Goal: Task Accomplishment & Management: Manage account settings

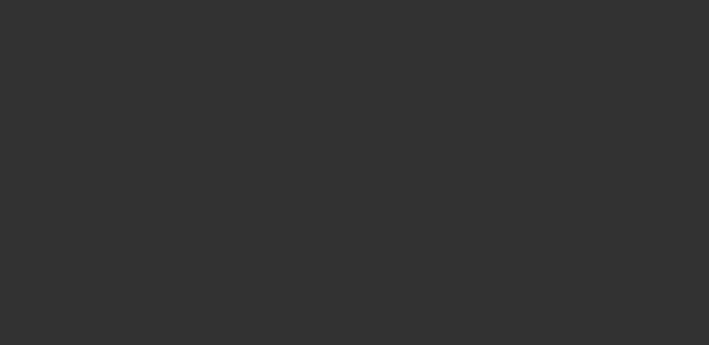
select select "3"
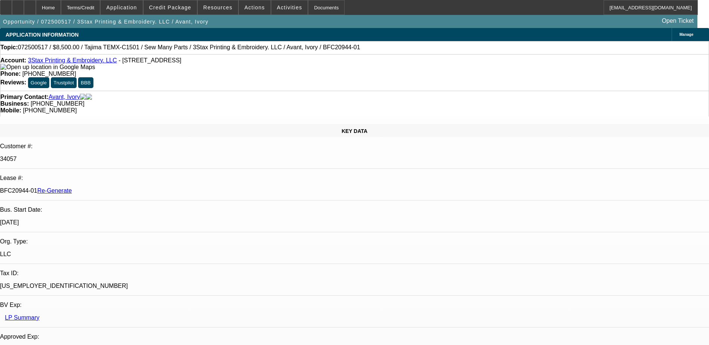
select select "0"
select select "1"
select select "2"
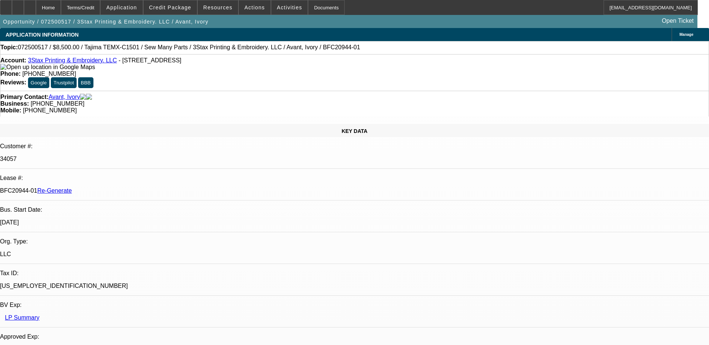
select select "6"
click at [309, 11] on div "Documents" at bounding box center [326, 7] width 37 height 15
click at [371, 10] on div "Home Terms/Credit Application Credit Package Resources Actions Activities Docum…" at bounding box center [349, 7] width 698 height 15
click at [172, 9] on span "Credit Package" at bounding box center [170, 7] width 42 height 6
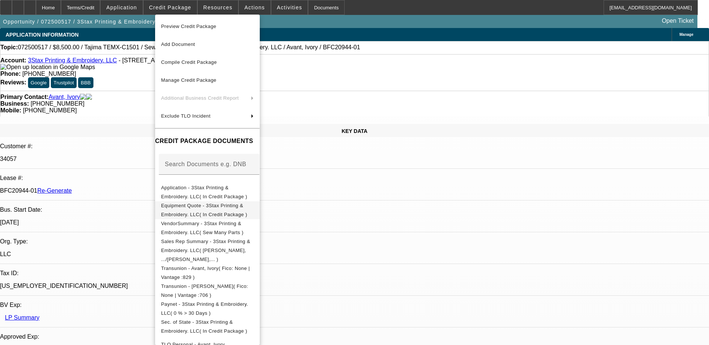
click at [188, 204] on span "Equipment Quote - 3Stax Printing & Embroidery. LLC( In Credit Package )" at bounding box center [207, 210] width 93 height 18
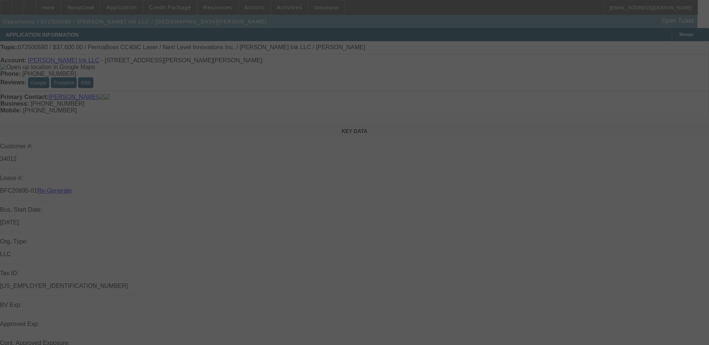
select select "3"
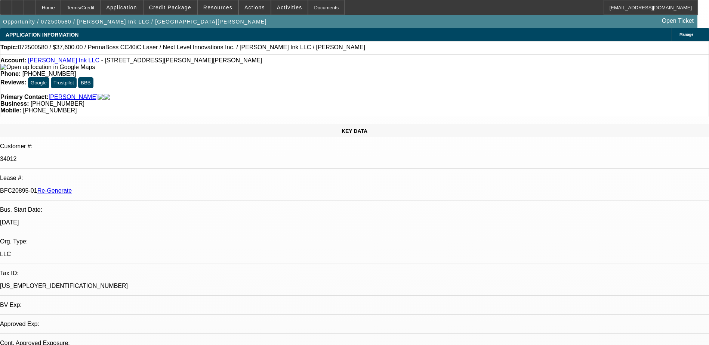
select select "0"
select select "6"
click at [309, 12] on div "Documents" at bounding box center [326, 7] width 37 height 15
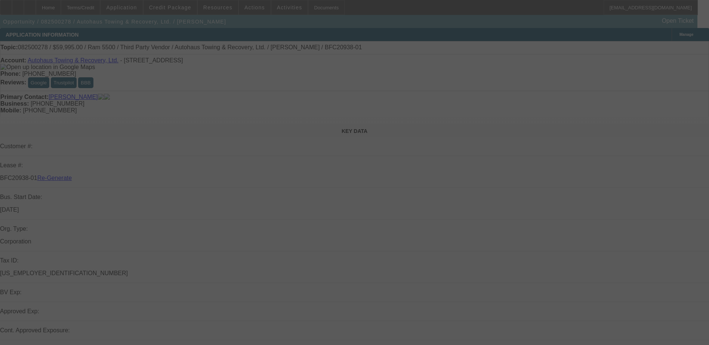
select select "3"
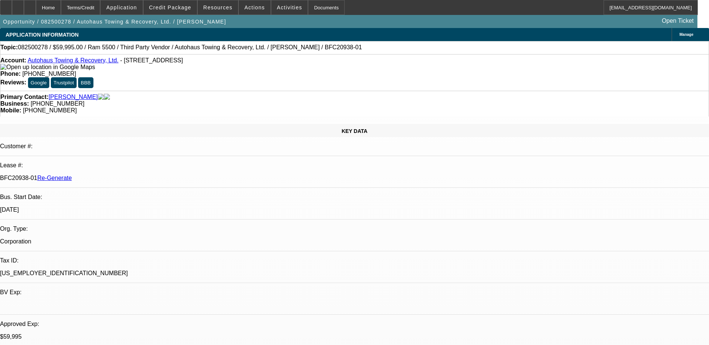
select select "0"
select select "1"
select select "2"
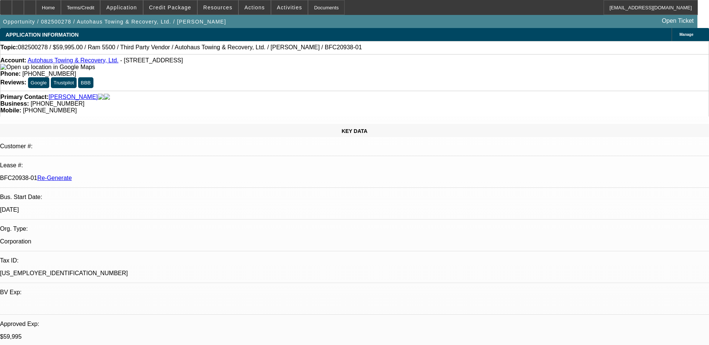
select select "6"
click at [311, 10] on div "Documents" at bounding box center [326, 7] width 37 height 15
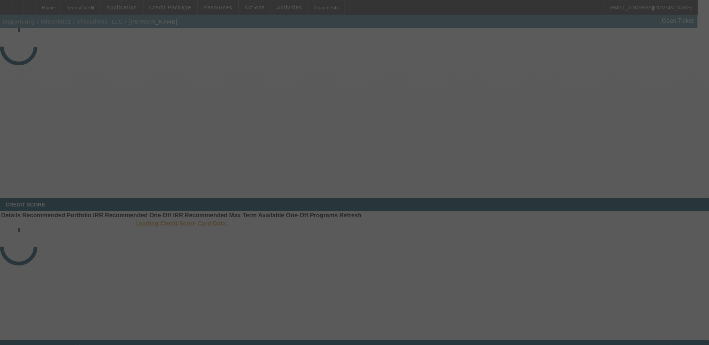
select select "3"
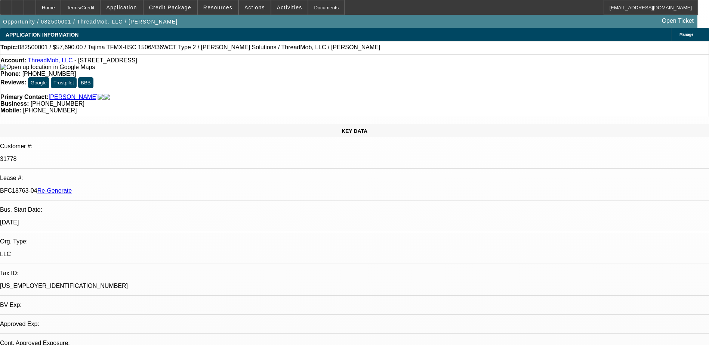
select select "0"
select select "2"
select select "0"
select select "1"
select select "6"
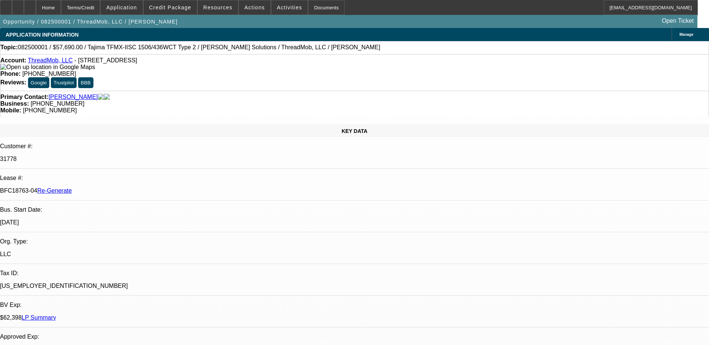
select select "2"
click at [308, 7] on div "Documents" at bounding box center [326, 7] width 37 height 15
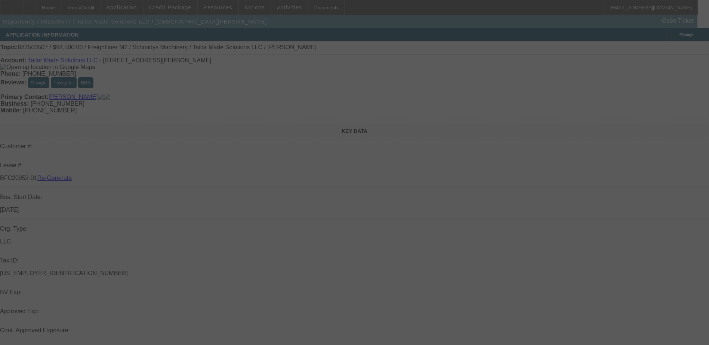
select select "4"
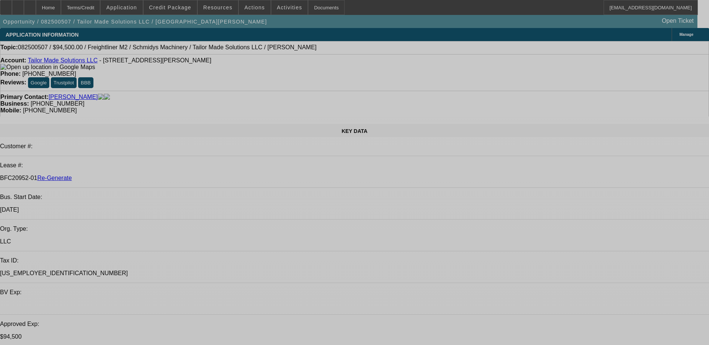
select select "0.1"
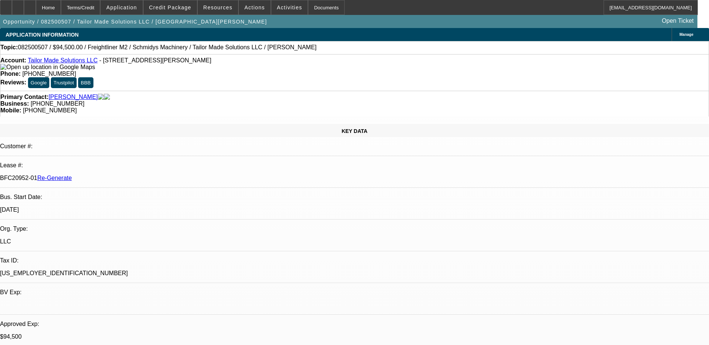
select select "0"
select select "1"
select select "2"
select select "6"
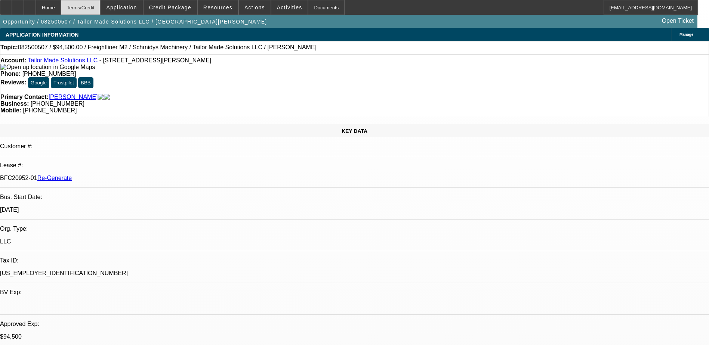
click at [95, 3] on div "Terms/Credit" at bounding box center [81, 7] width 40 height 15
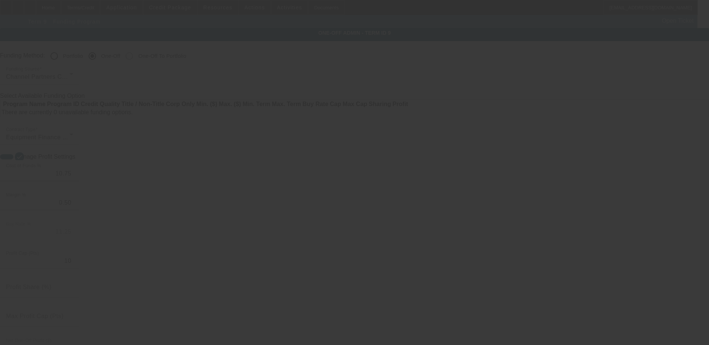
radio input "true"
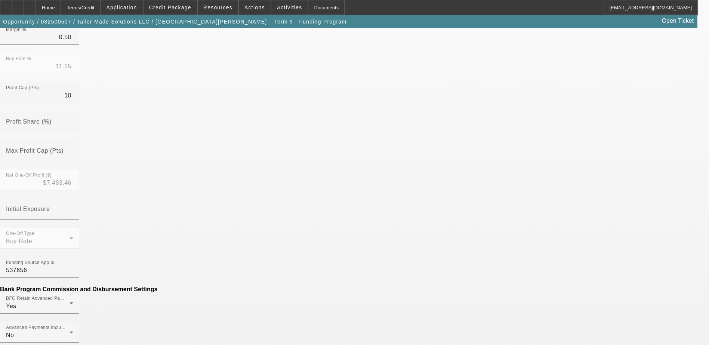
scroll to position [224, 0]
click at [266, 230] on mat-option "No" at bounding box center [300, 232] width 98 height 18
drag, startPoint x: 289, startPoint y: 255, endPoint x: 288, endPoint y: 250, distance: 4.4
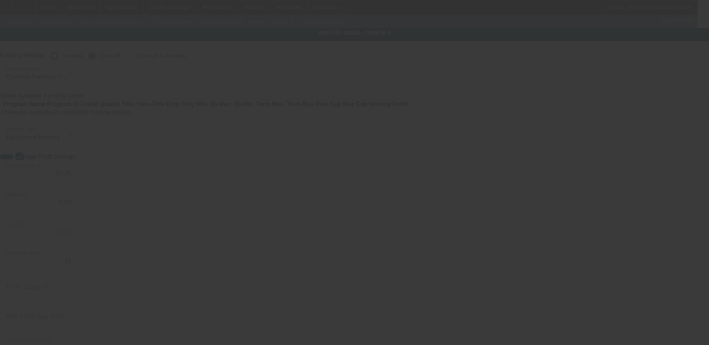
radio input "true"
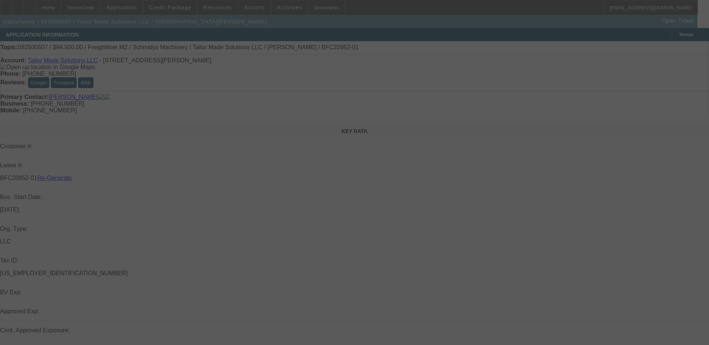
select select "4"
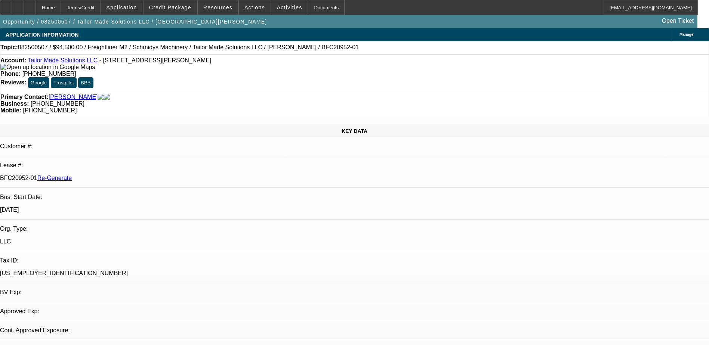
select select "0.1"
select select "0"
select select "1"
select select "2"
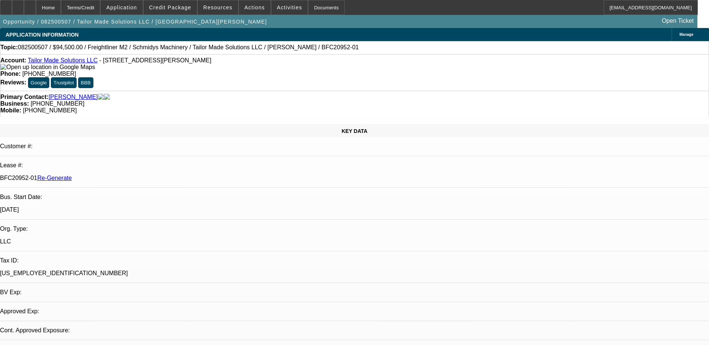
select select "6"
drag, startPoint x: 85, startPoint y: 125, endPoint x: 118, endPoint y: 125, distance: 33.3
click at [118, 175] on div "BFC20952-01 Re-Generate" at bounding box center [354, 178] width 709 height 7
copy p "BFC20952-01"
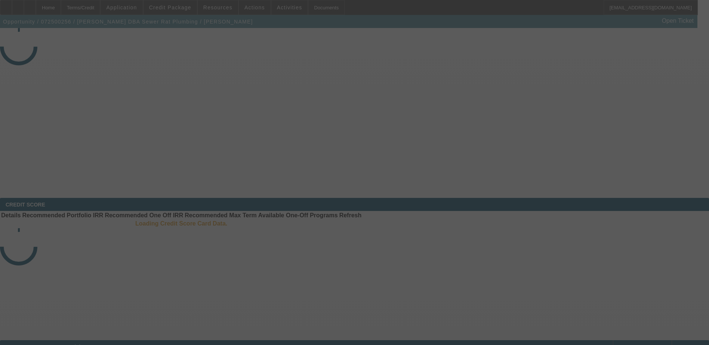
select select "4"
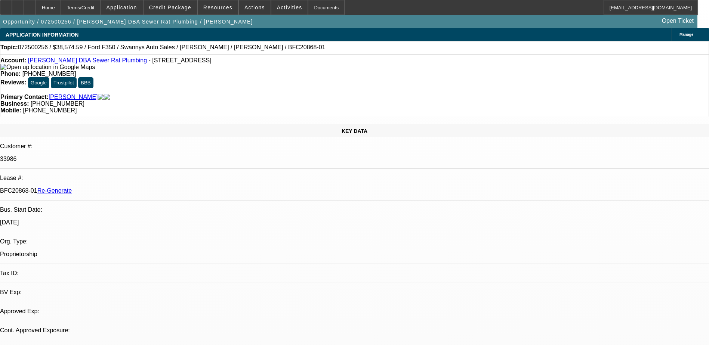
select select "0"
select select "2"
select select "0"
select select "6"
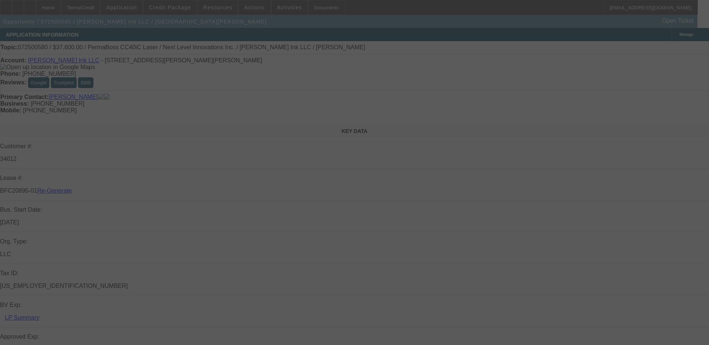
select select "3"
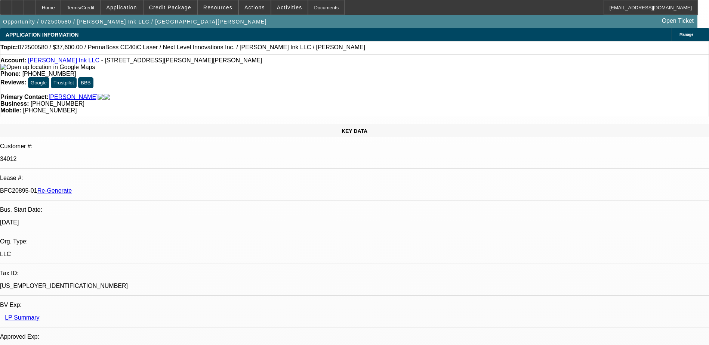
select select "0"
select select "1"
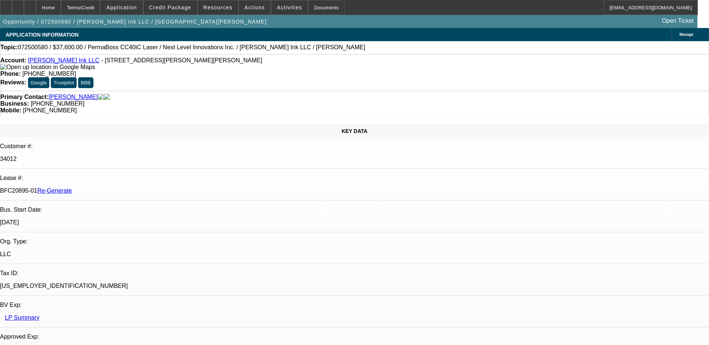
select select "6"
